Goal: Task Accomplishment & Management: Manage account settings

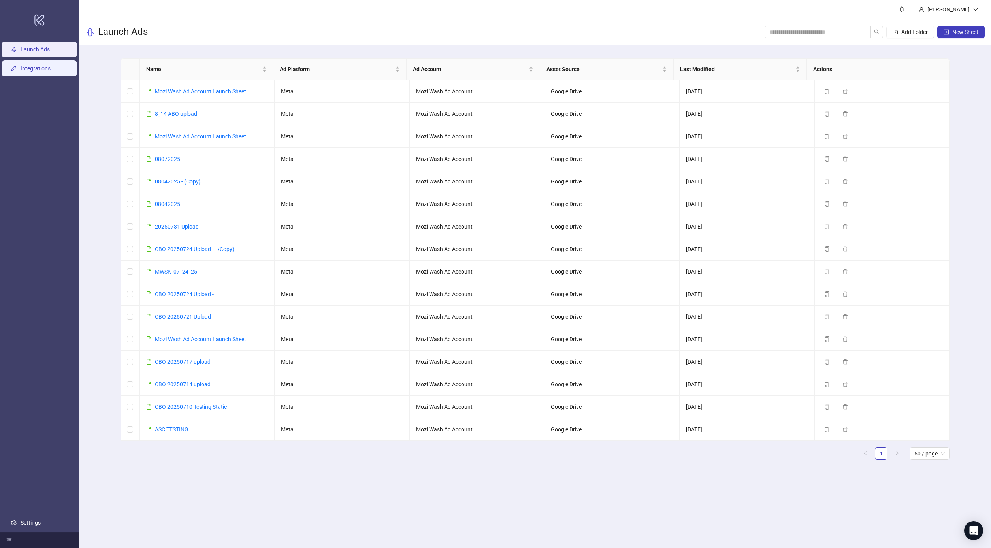
click at [44, 65] on link "Integrations" at bounding box center [36, 68] width 30 height 6
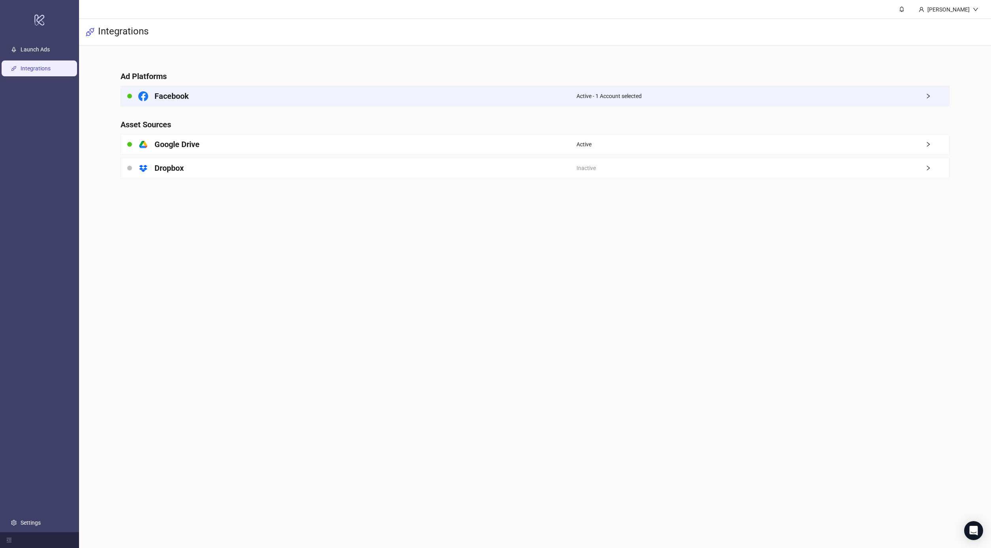
click at [754, 94] on icon "right" at bounding box center [928, 96] width 3 height 5
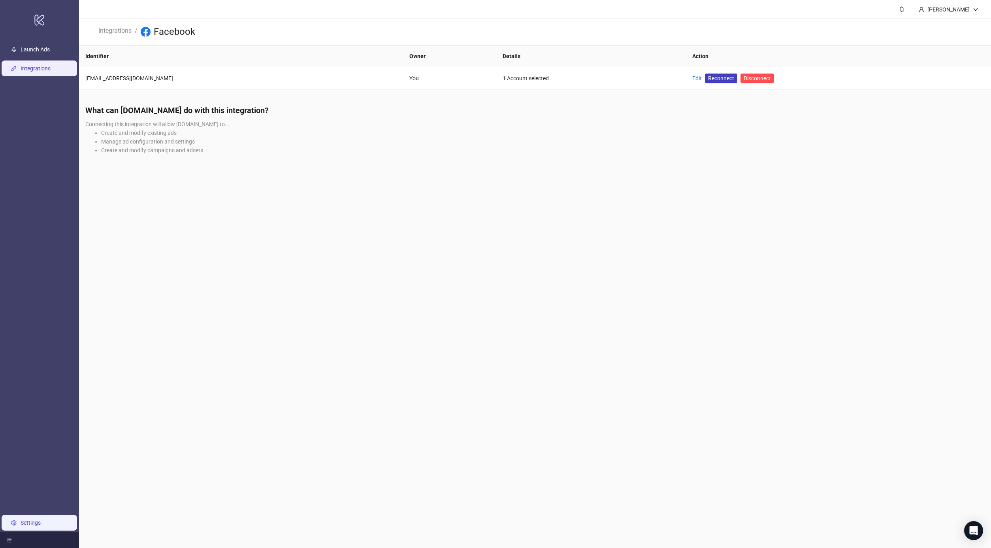
click at [39, 383] on link "Settings" at bounding box center [31, 522] width 20 height 6
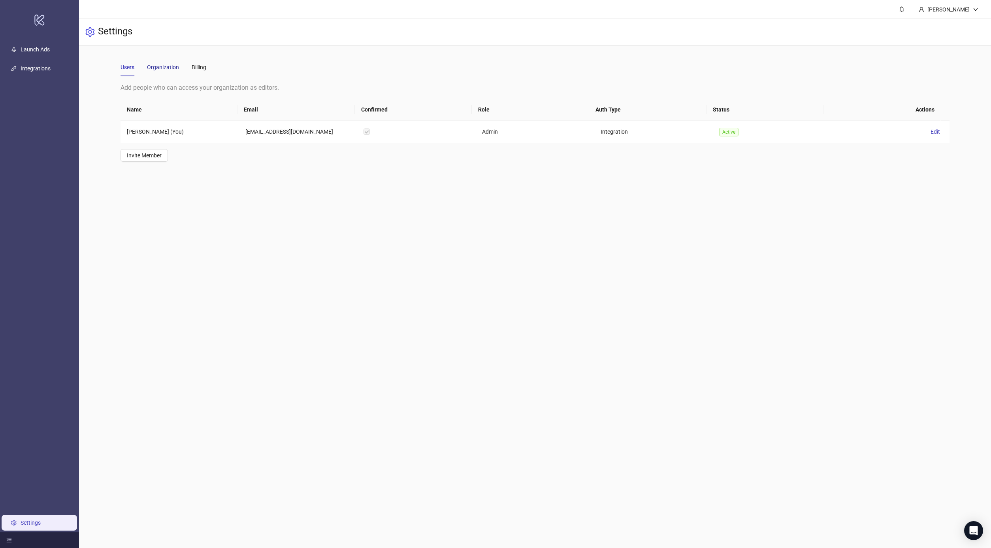
click at [162, 69] on div "Organization" at bounding box center [163, 67] width 32 height 9
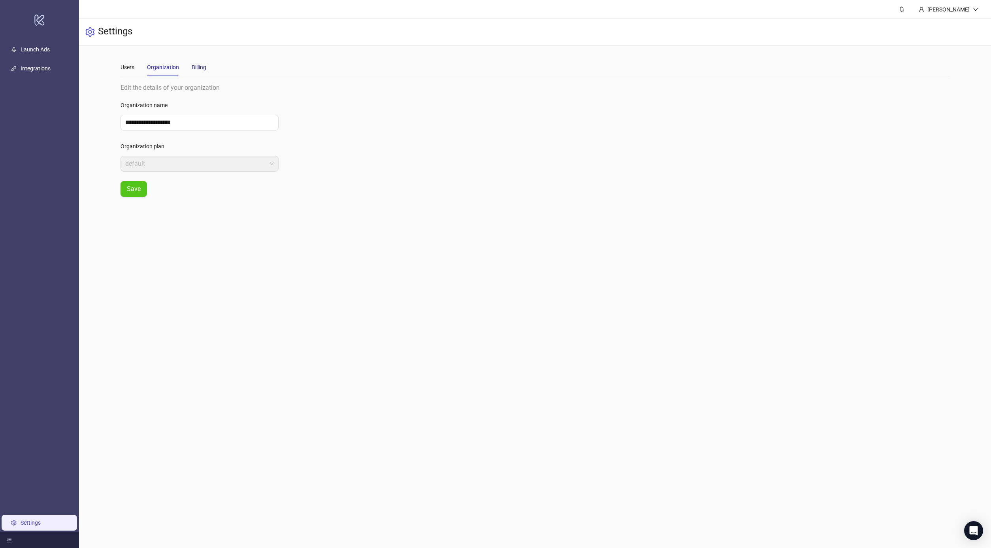
click at [198, 69] on div "Billing" at bounding box center [199, 67] width 15 height 9
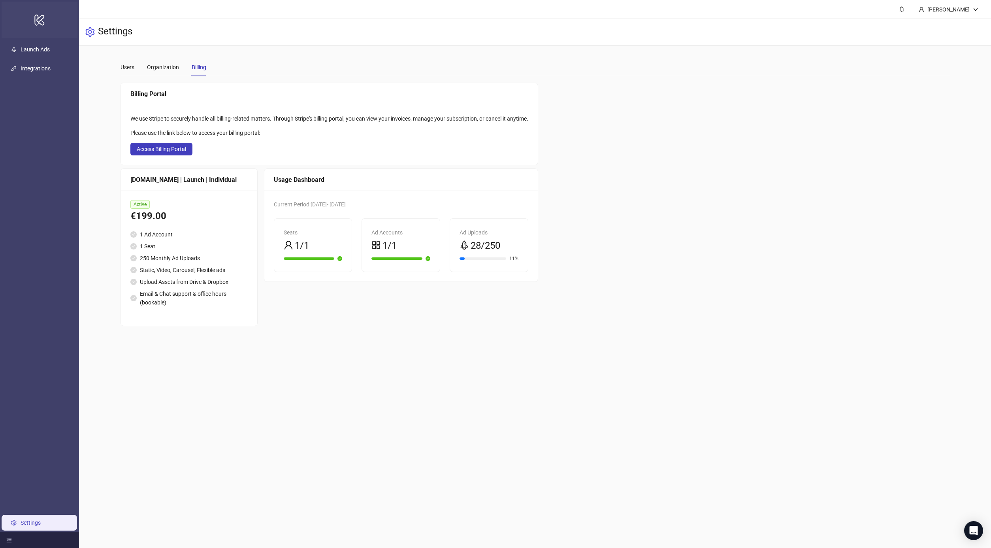
click at [35, 23] on icon at bounding box center [39, 20] width 10 height 11
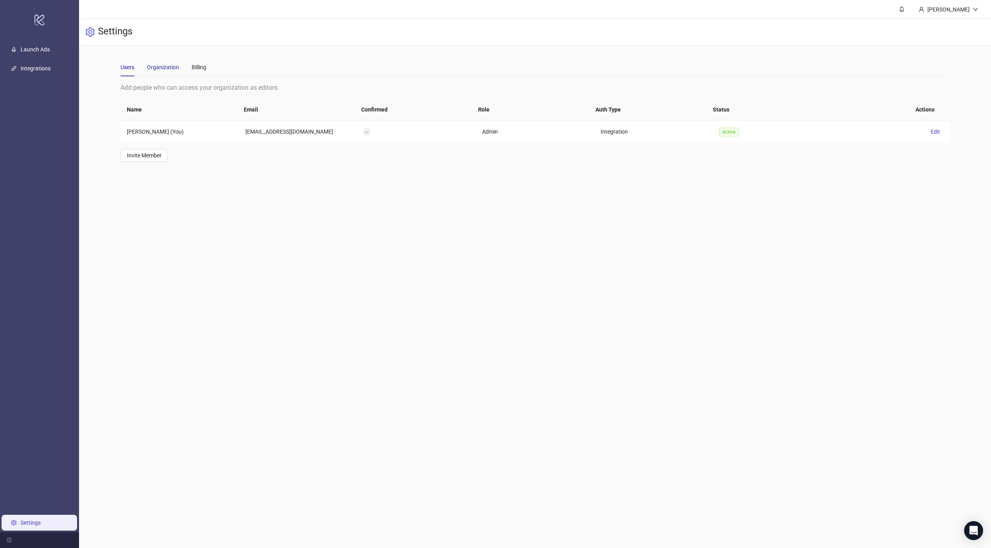
click at [155, 66] on div "Organization" at bounding box center [163, 67] width 32 height 9
click at [122, 67] on div "Users" at bounding box center [128, 67] width 14 height 9
